Goal: Information Seeking & Learning: Learn about a topic

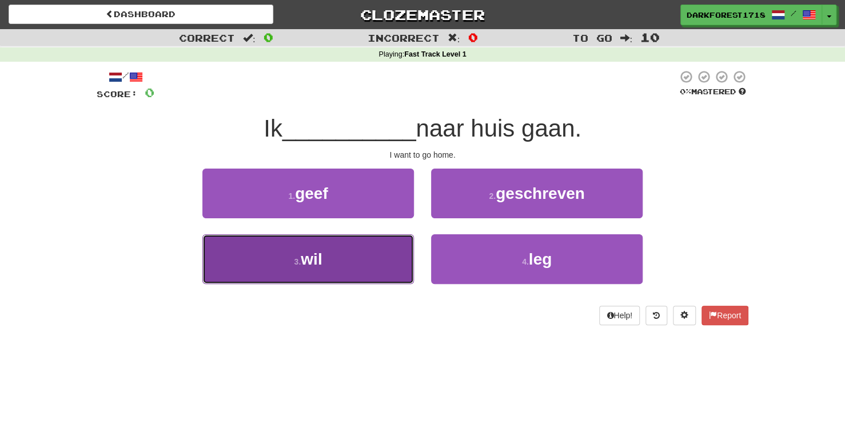
click at [373, 270] on button "3 . wil" at bounding box center [307, 259] width 211 height 50
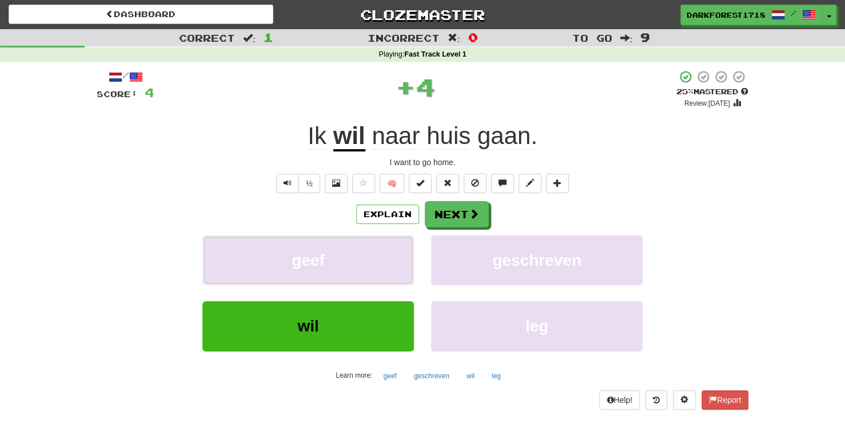
click at [373, 270] on button "geef" at bounding box center [307, 260] width 211 height 50
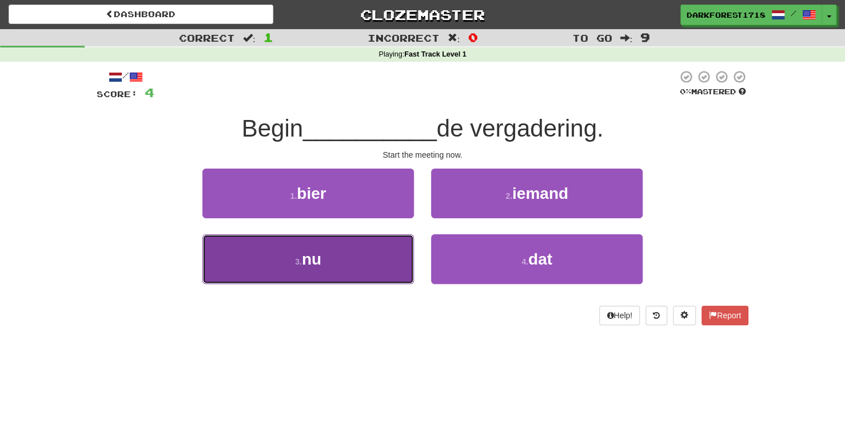
click at [357, 251] on button "3 . nu" at bounding box center [307, 259] width 211 height 50
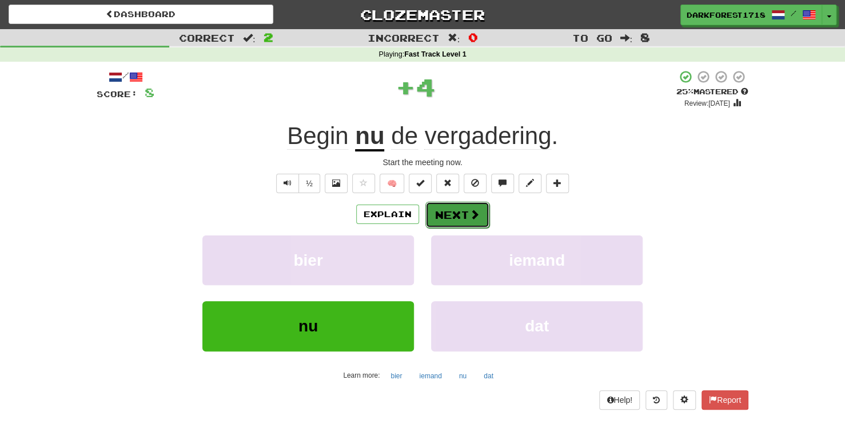
click at [478, 215] on button "Next" at bounding box center [457, 215] width 64 height 26
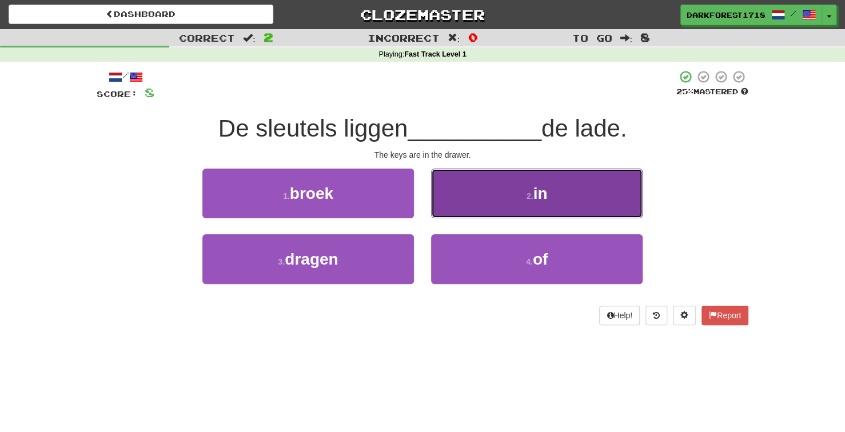
click at [541, 206] on button "2 . in" at bounding box center [536, 194] width 211 height 50
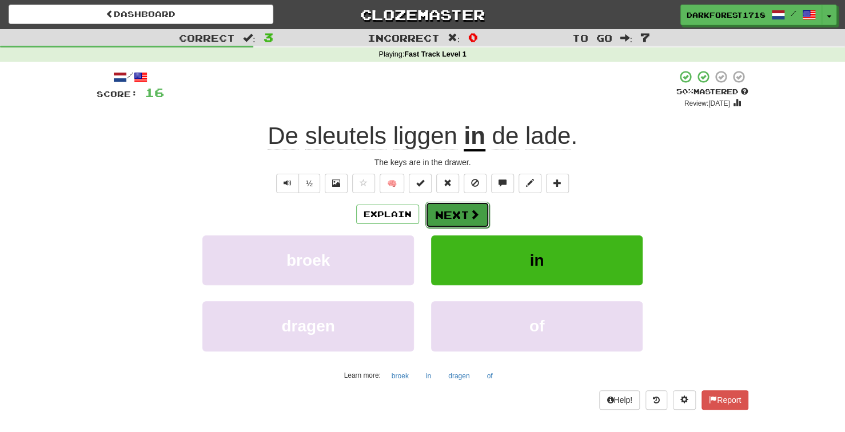
click at [455, 220] on button "Next" at bounding box center [457, 215] width 64 height 26
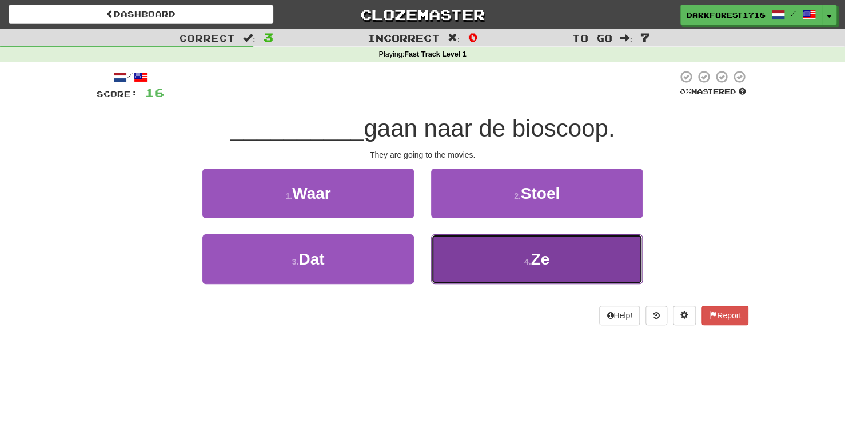
click at [540, 247] on button "4 . Ze" at bounding box center [536, 259] width 211 height 50
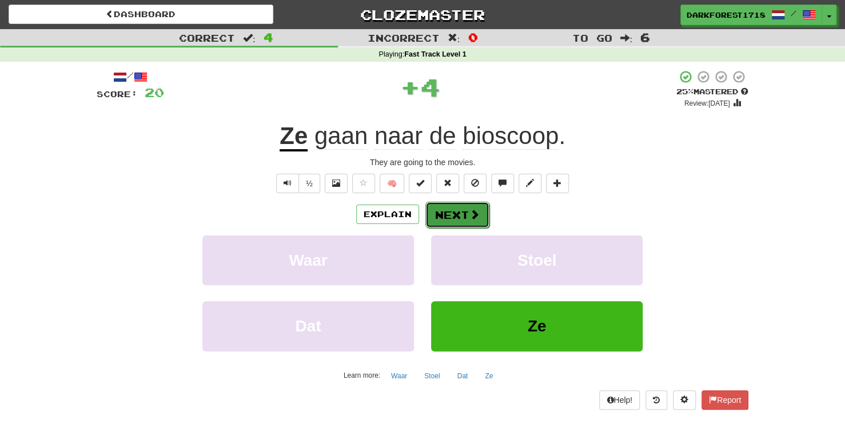
click at [443, 206] on button "Next" at bounding box center [457, 215] width 64 height 26
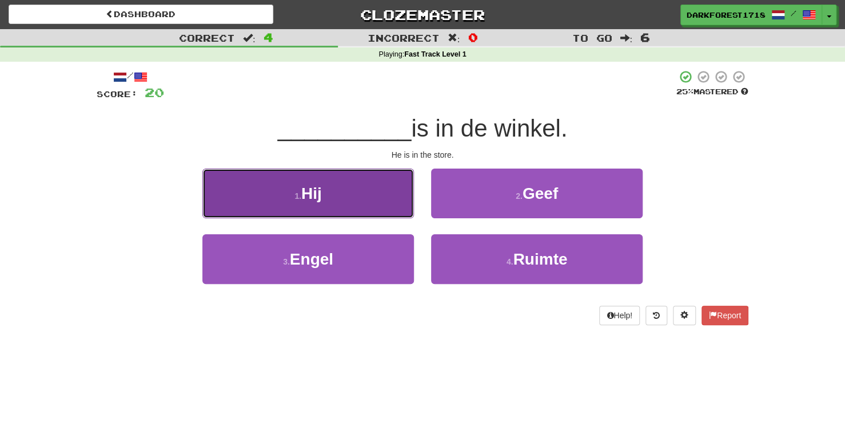
click at [375, 187] on button "1 . Hij" at bounding box center [307, 194] width 211 height 50
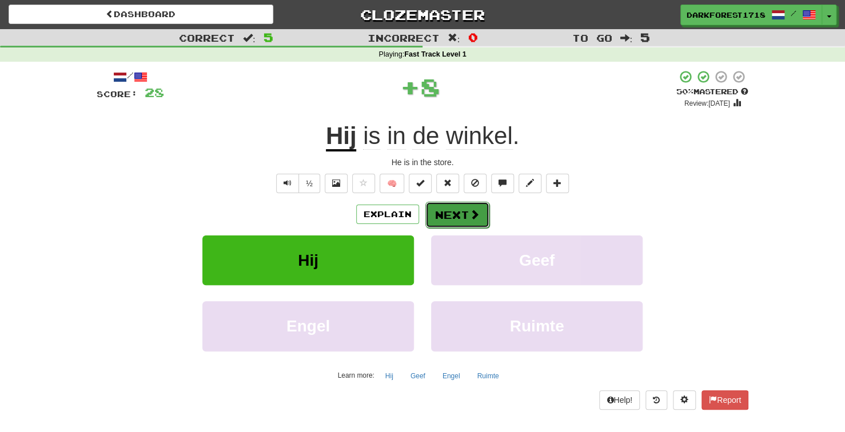
click at [479, 214] on button "Next" at bounding box center [457, 215] width 64 height 26
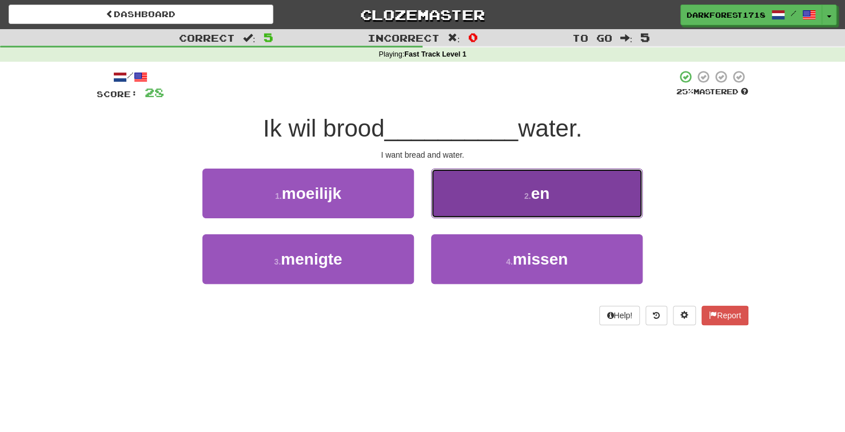
click at [469, 185] on button "2 . en" at bounding box center [536, 194] width 211 height 50
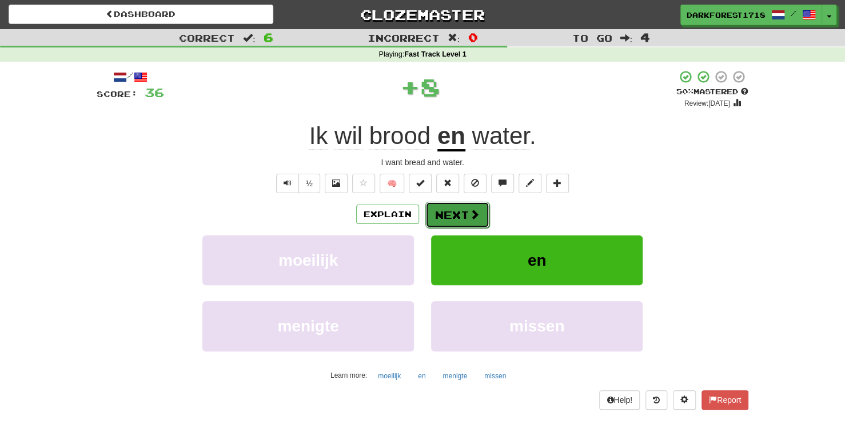
click at [469, 210] on span at bounding box center [474, 214] width 10 height 10
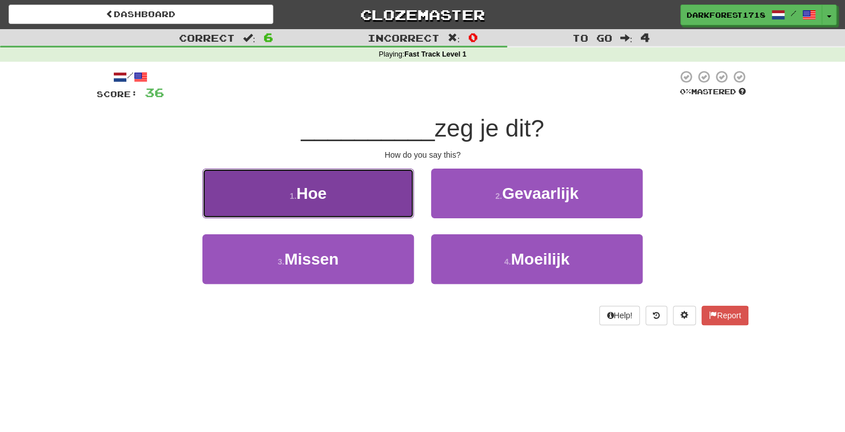
click at [358, 198] on button "1 . Hoe" at bounding box center [307, 194] width 211 height 50
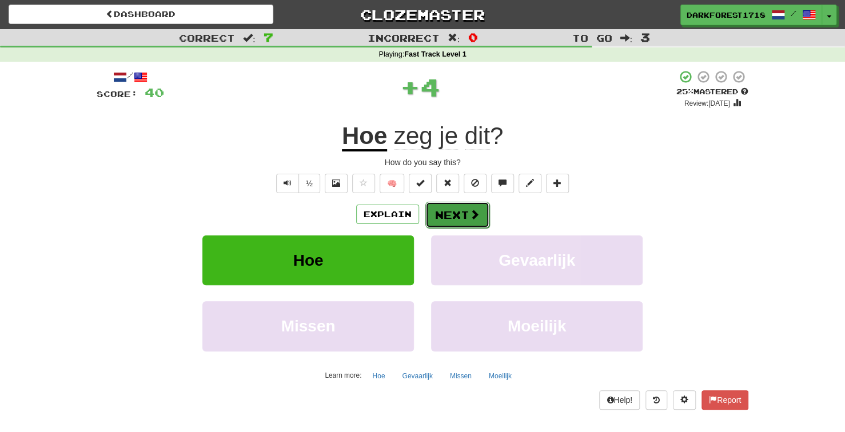
click at [445, 212] on button "Next" at bounding box center [457, 215] width 64 height 26
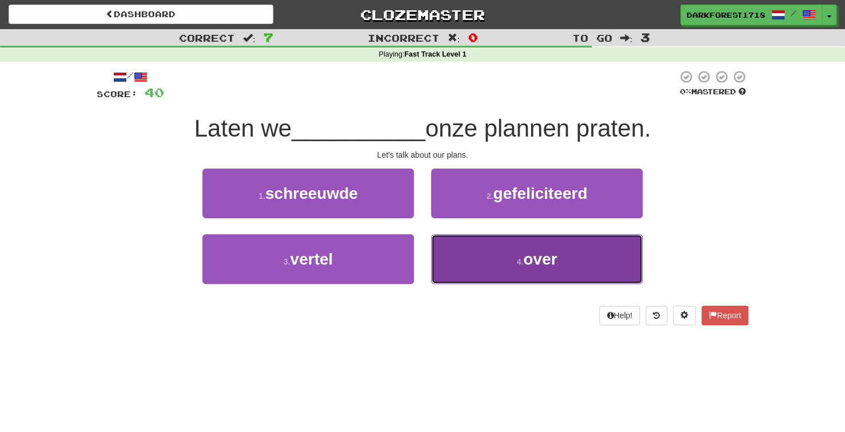
click at [507, 257] on button "4 . over" at bounding box center [536, 259] width 211 height 50
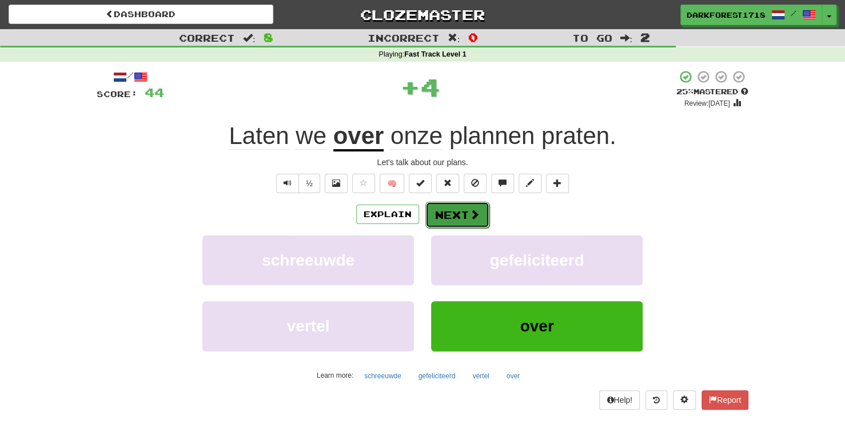
click at [473, 223] on button "Next" at bounding box center [457, 215] width 64 height 26
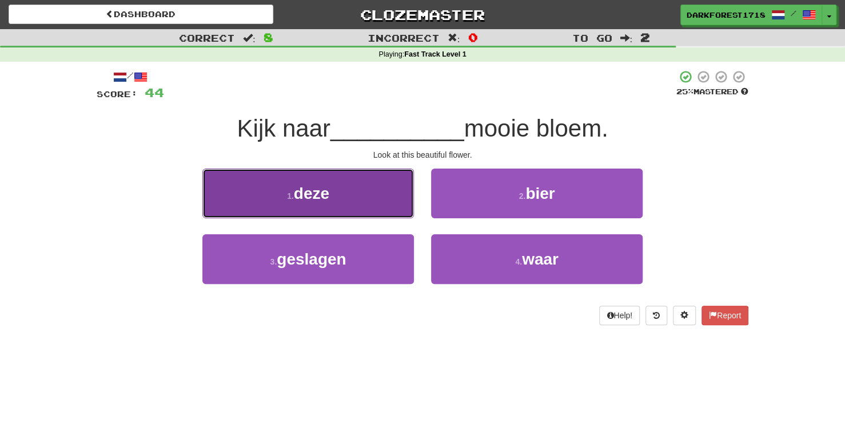
click at [363, 201] on button "1 . deze" at bounding box center [307, 194] width 211 height 50
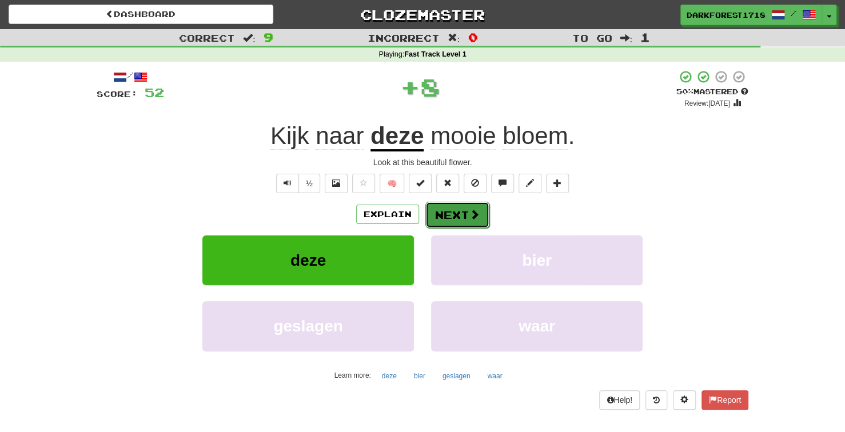
click at [471, 216] on span at bounding box center [474, 214] width 10 height 10
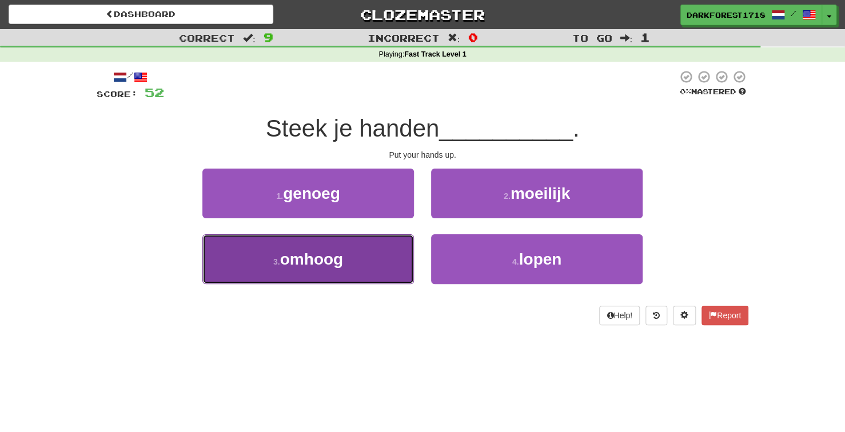
click at [329, 245] on button "3 . omhoog" at bounding box center [307, 259] width 211 height 50
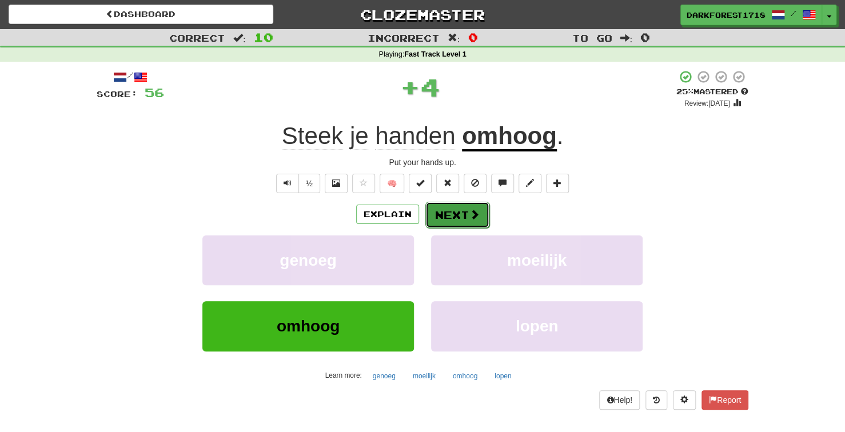
click at [469, 213] on span at bounding box center [474, 214] width 10 height 10
